Goal: Understand process/instructions: Learn how to perform a task or action

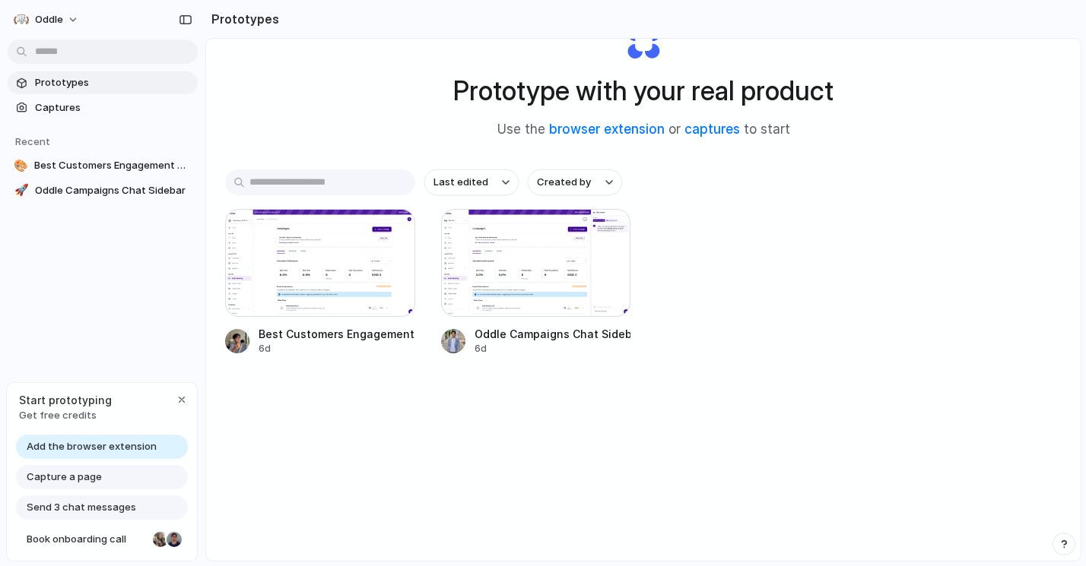
scroll to position [63, 0]
click at [185, 395] on div "button" at bounding box center [182, 400] width 12 height 12
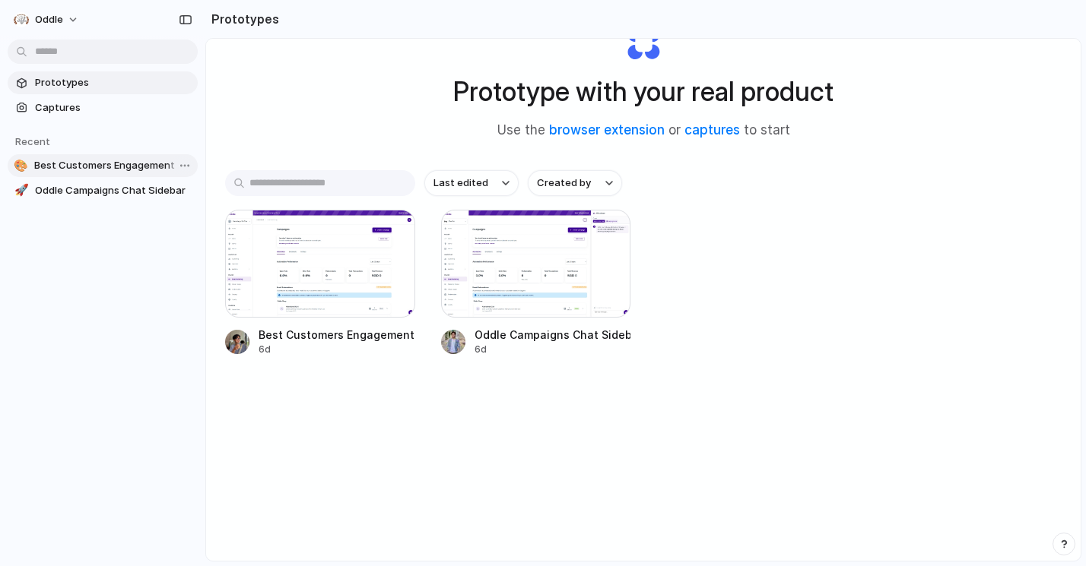
click at [107, 172] on span "Best Customers Engagement Component" at bounding box center [112, 165] width 157 height 15
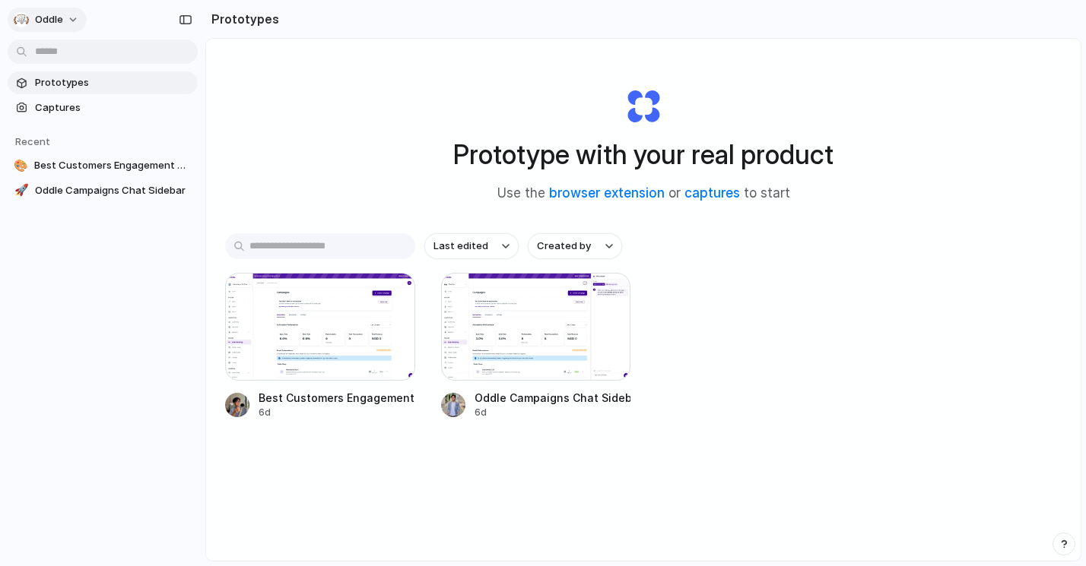
click at [75, 14] on button "Oddle" at bounding box center [47, 20] width 79 height 24
click at [75, 14] on div "Settings Invite members Change theme Sign out" at bounding box center [543, 283] width 1086 height 566
drag, startPoint x: 633, startPoint y: 154, endPoint x: 841, endPoint y: 154, distance: 207.6
click at [841, 154] on div "Prototype with your real product Use the browser extension or captures to start" at bounding box center [643, 139] width 608 height 164
drag, startPoint x: 841, startPoint y: 154, endPoint x: 612, endPoint y: 150, distance: 228.9
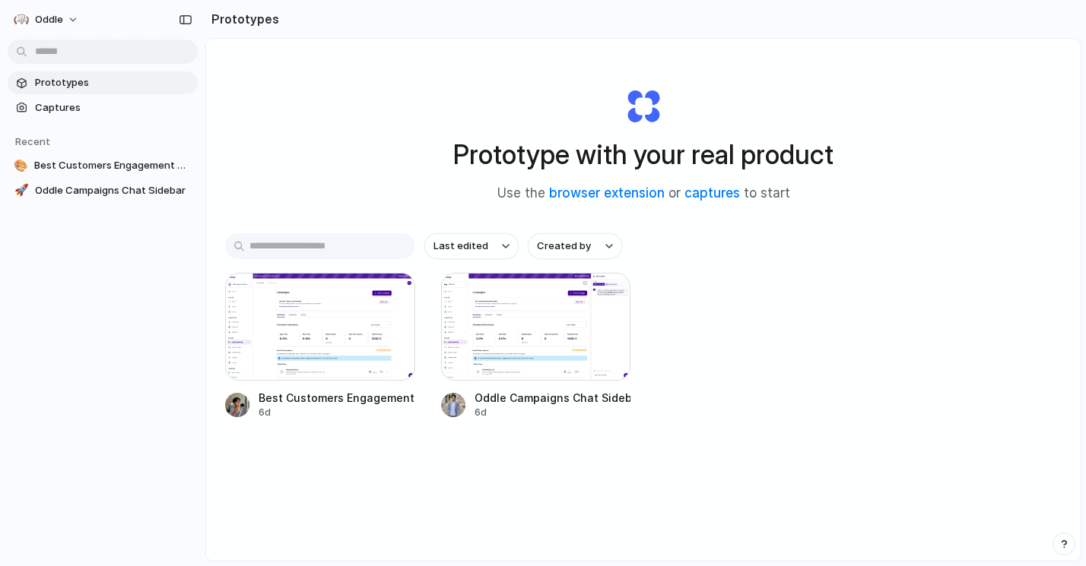
click at [613, 151] on div "Prototype with your real product Use the browser extension or captures to start" at bounding box center [643, 139] width 608 height 164
drag, startPoint x: 654, startPoint y: 156, endPoint x: 822, endPoint y: 155, distance: 168.0
click at [822, 156] on h1 "Prototype with your real product" at bounding box center [643, 155] width 380 height 40
drag, startPoint x: 862, startPoint y: 156, endPoint x: 554, endPoint y: 151, distance: 308.8
click at [554, 151] on div "Prototype with your real product Use the browser extension or captures to start" at bounding box center [643, 139] width 608 height 164
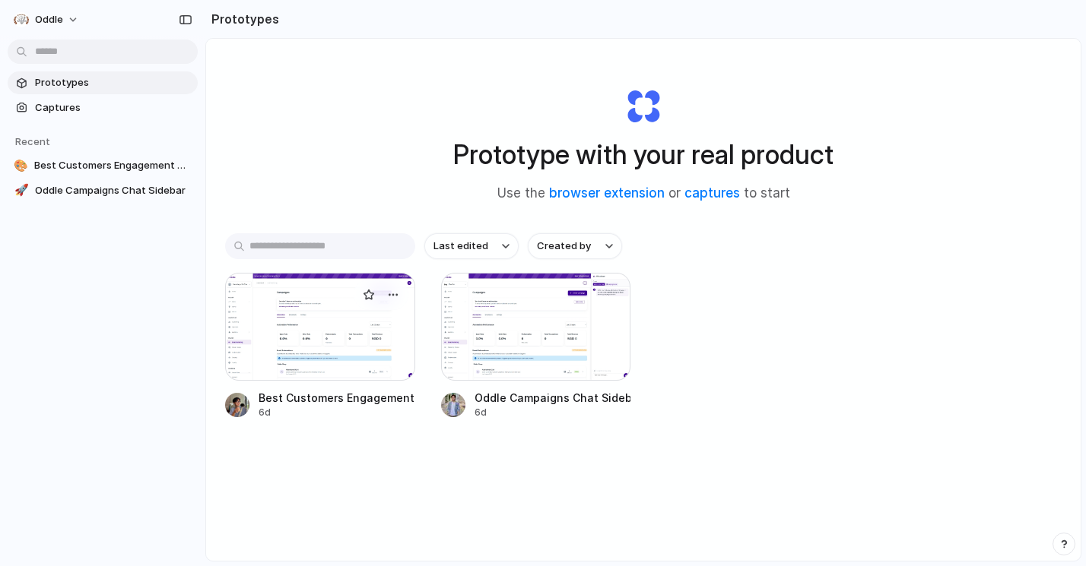
click at [351, 345] on div at bounding box center [320, 327] width 190 height 108
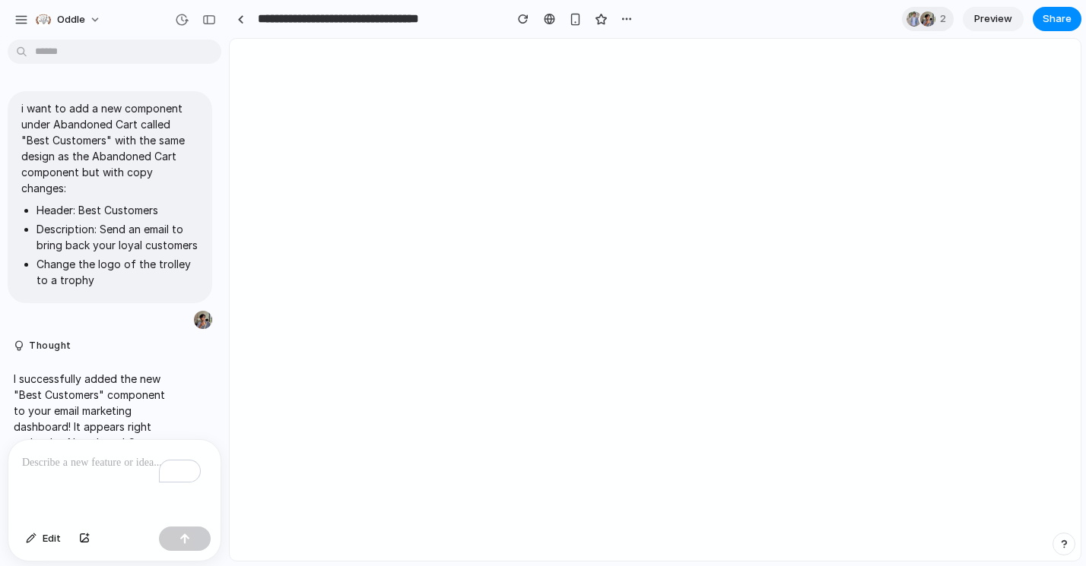
drag, startPoint x: 340, startPoint y: 252, endPoint x: 229, endPoint y: 253, distance: 111.0
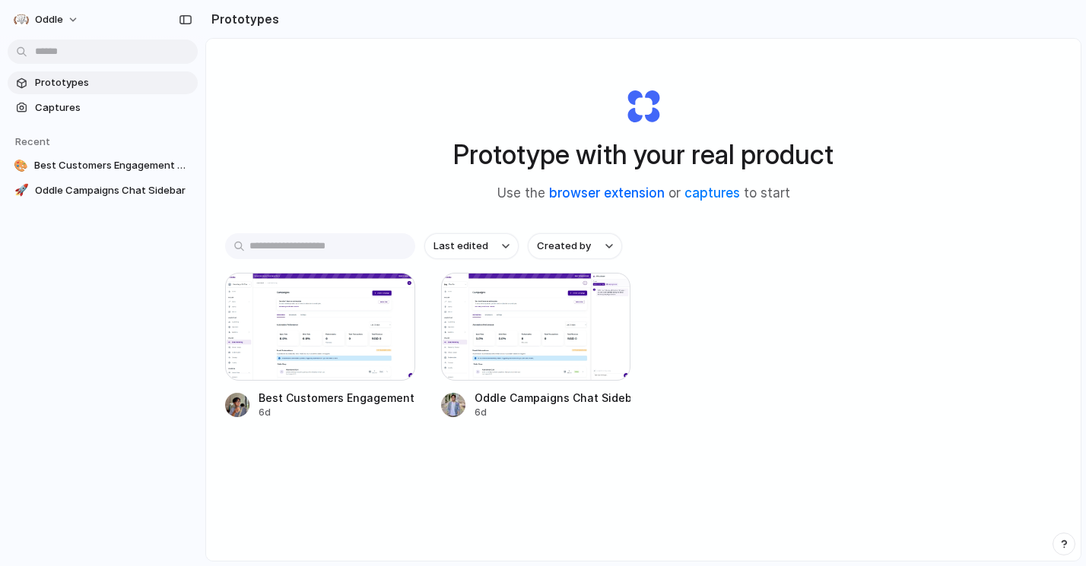
click at [578, 201] on link "browser extension" at bounding box center [607, 193] width 116 height 15
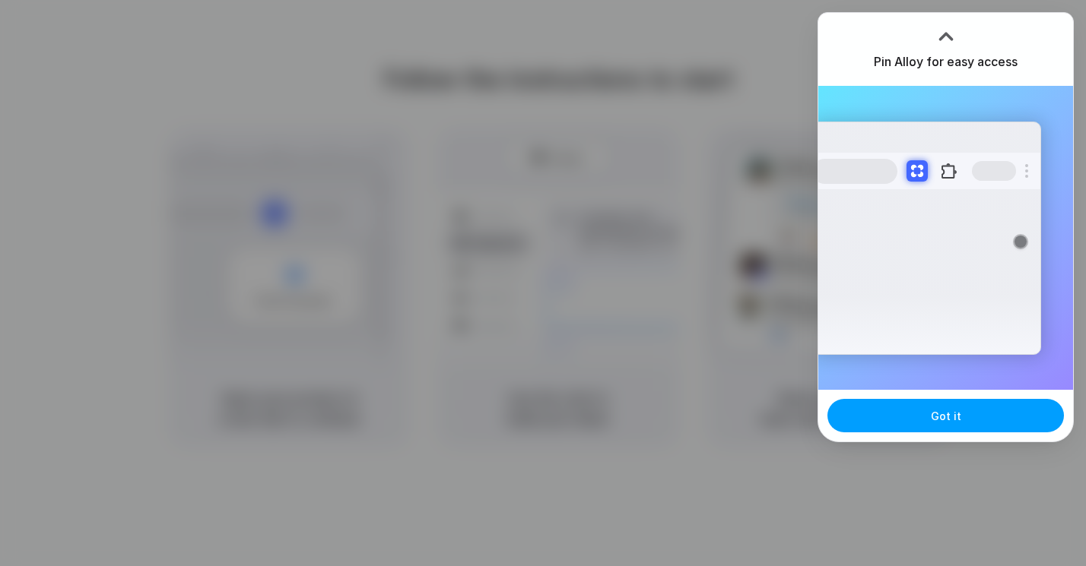
click at [947, 427] on button "Got it" at bounding box center [945, 415] width 236 height 33
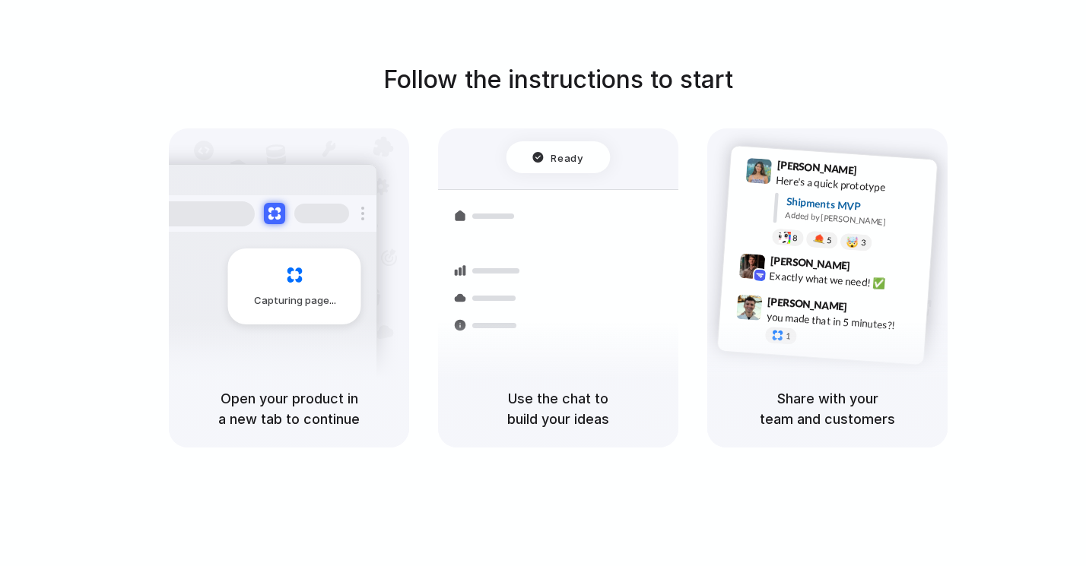
drag, startPoint x: 284, startPoint y: 401, endPoint x: 295, endPoint y: 428, distance: 29.4
click at [295, 428] on h5 "Open your product in a new tab to continue" at bounding box center [289, 409] width 204 height 41
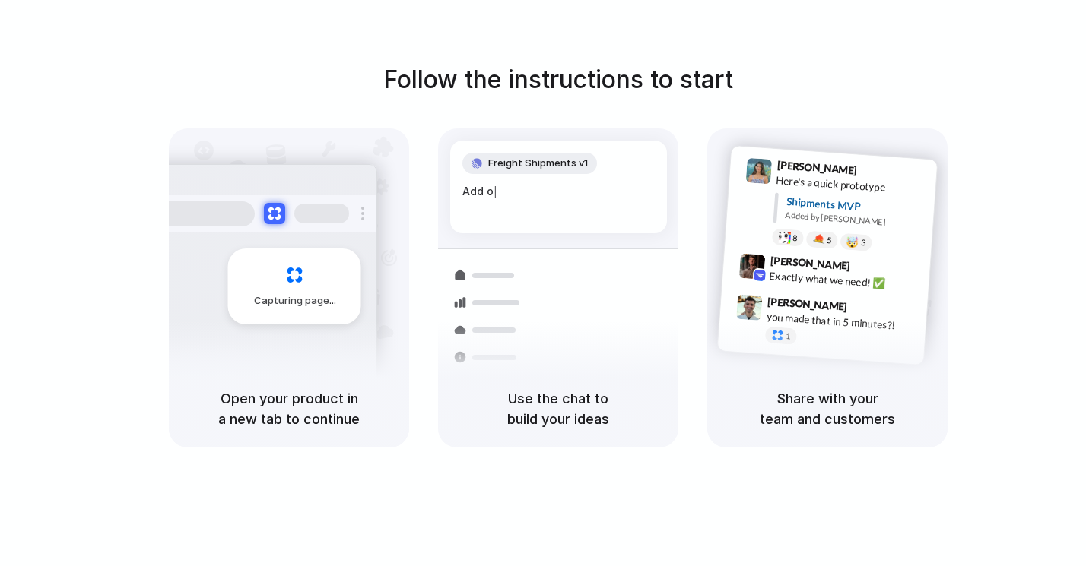
drag, startPoint x: 313, startPoint y: 419, endPoint x: 298, endPoint y: 406, distance: 20.0
click at [298, 406] on h5 "Open your product in a new tab to continue" at bounding box center [289, 409] width 204 height 41
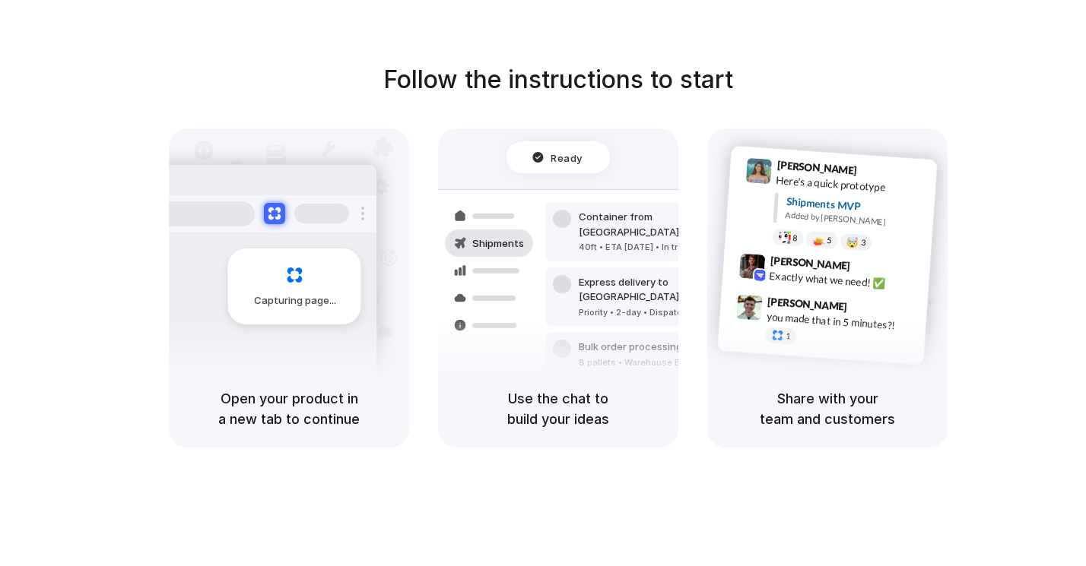
click at [529, 90] on h1 "Follow the instructions to start" at bounding box center [558, 80] width 350 height 36
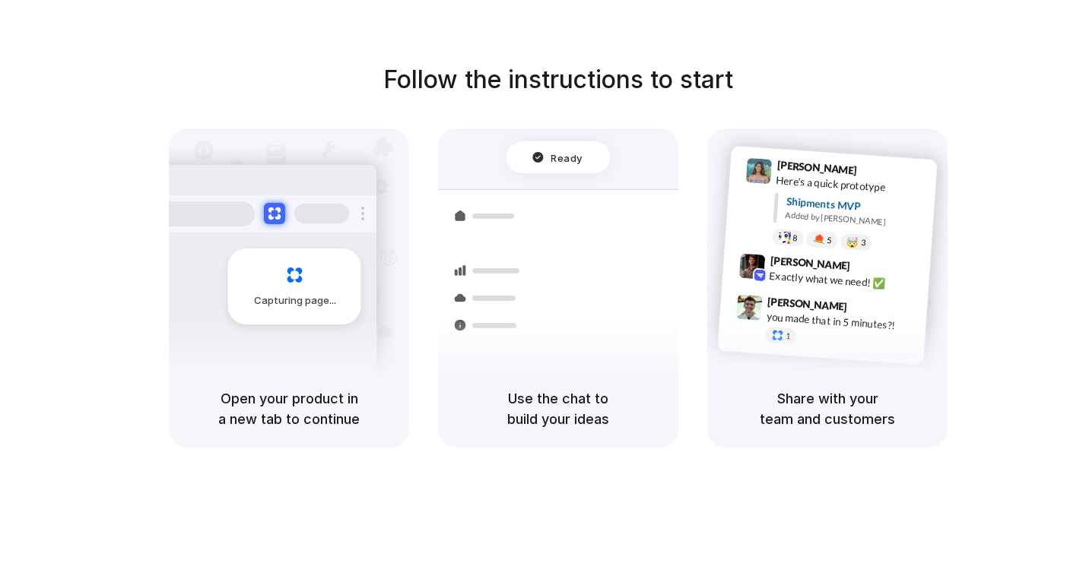
click at [529, 90] on h1 "Follow the instructions to start" at bounding box center [558, 80] width 350 height 36
drag, startPoint x: 506, startPoint y: 81, endPoint x: 737, endPoint y: 80, distance: 230.4
click at [737, 80] on div "Follow the instructions to start Capturing page Open your product in a new tab …" at bounding box center [558, 255] width 1086 height 386
